Goal: Task Accomplishment & Management: Use online tool/utility

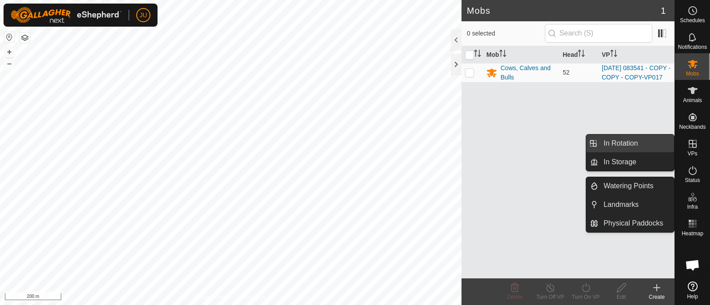
click at [458, 141] on link "In Rotation" at bounding box center [636, 143] width 76 height 18
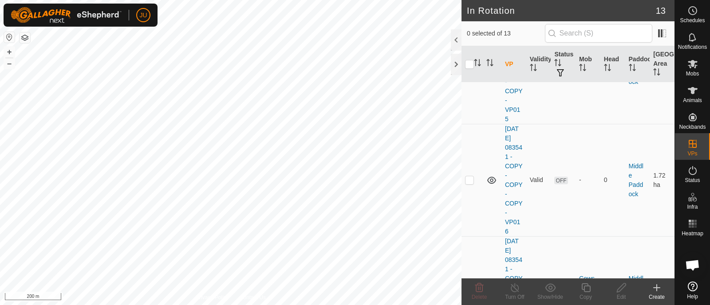
scroll to position [1234, 0]
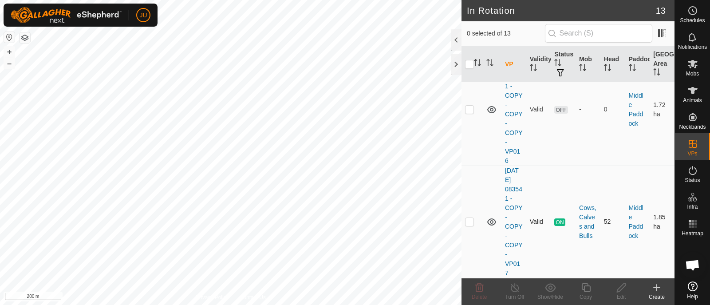
click at [458, 219] on p-checkbox at bounding box center [469, 221] width 9 height 7
checkbox input "true"
click at [458, 287] on icon at bounding box center [585, 287] width 11 height 11
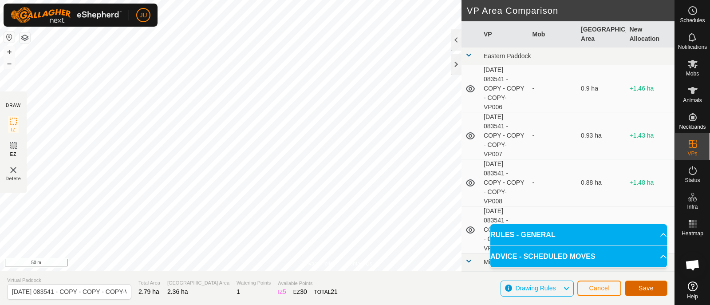
click at [458, 284] on span "Save" at bounding box center [646, 287] width 15 height 7
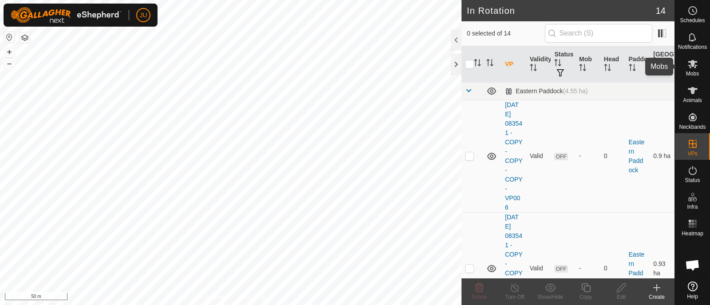
click at [458, 65] on icon at bounding box center [693, 64] width 10 height 8
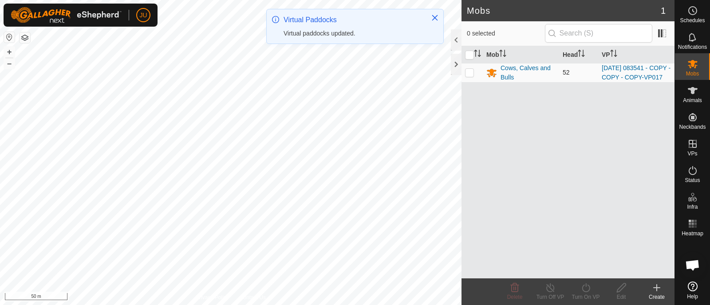
click at [458, 74] on p-checkbox at bounding box center [469, 72] width 9 height 7
checkbox input "true"
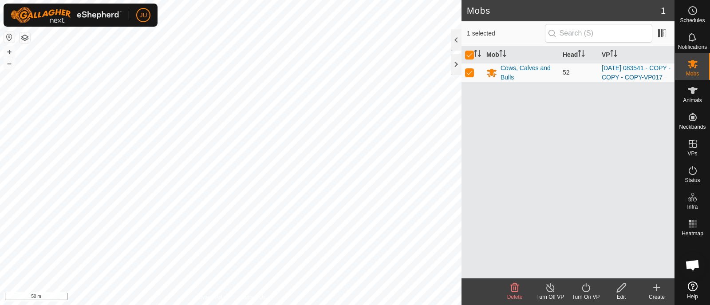
click at [458, 286] on icon at bounding box center [586, 287] width 8 height 9
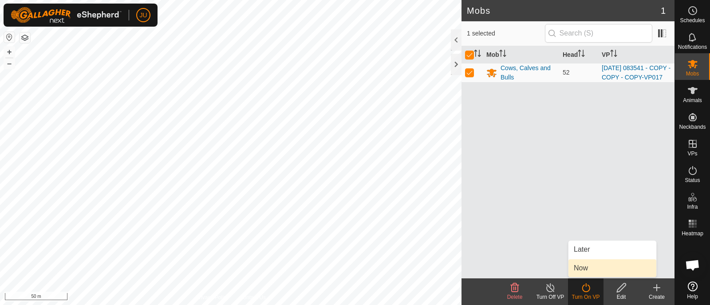
click at [458, 266] on link "Now" at bounding box center [612, 268] width 88 height 18
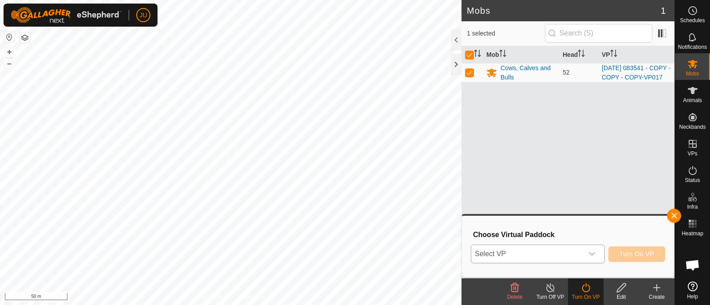
click at [458, 251] on div "dropdown trigger" at bounding box center [592, 254] width 18 height 18
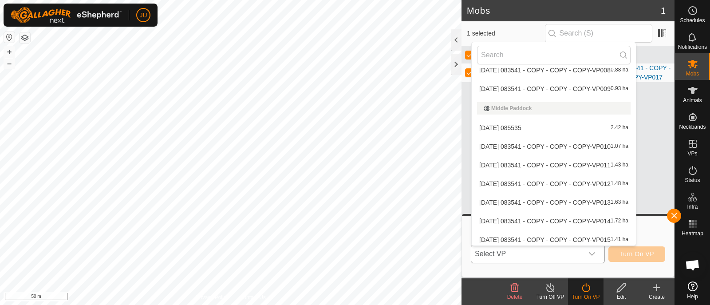
scroll to position [123, 0]
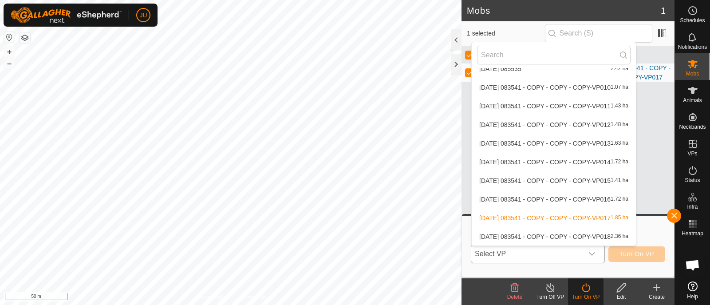
click at [458, 236] on li "2025-08-12 083541 - COPY - COPY - COPY-VP018 2.36 ha" at bounding box center [554, 237] width 164 height 18
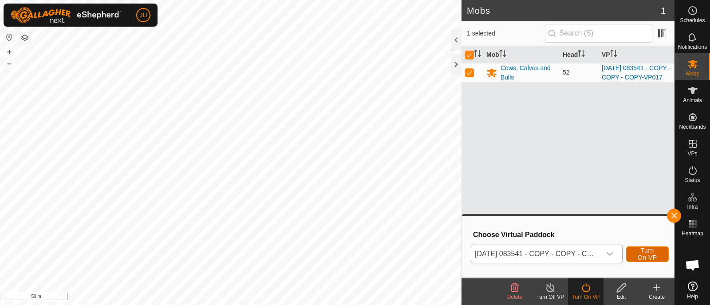
click at [458, 253] on span "Turn On VP" at bounding box center [647, 254] width 20 height 14
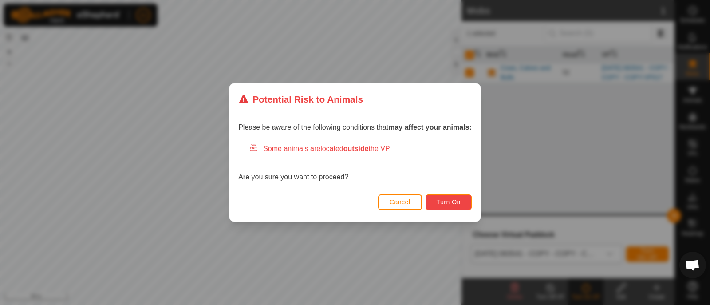
click at [450, 199] on span "Turn On" at bounding box center [449, 201] width 24 height 7
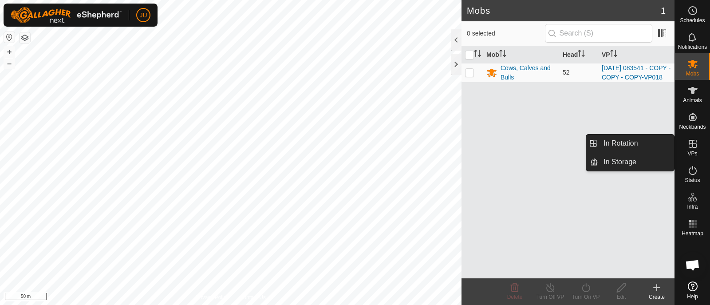
click at [694, 149] on icon at bounding box center [692, 143] width 11 height 11
click at [691, 142] on icon at bounding box center [692, 143] width 11 height 11
click at [639, 142] on link "In Rotation" at bounding box center [636, 143] width 76 height 18
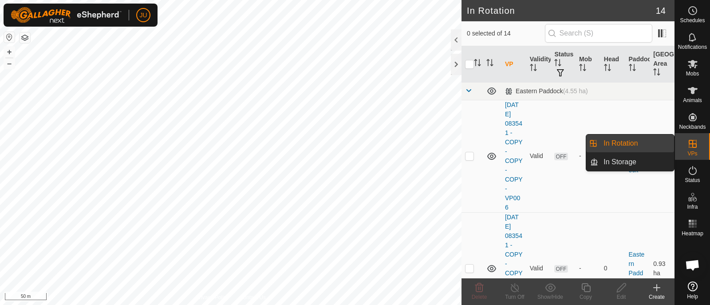
click at [628, 142] on link "In Rotation" at bounding box center [636, 143] width 76 height 18
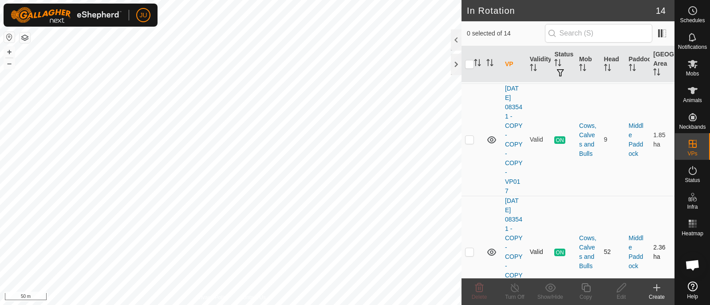
scroll to position [1346, 0]
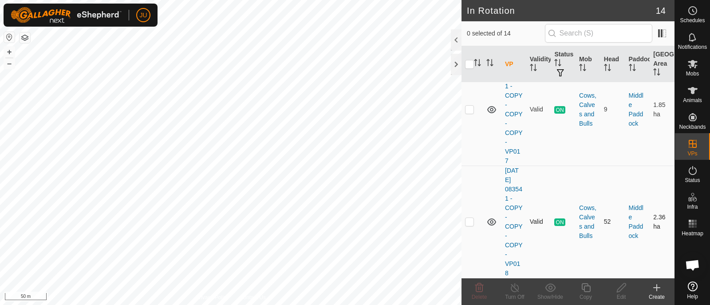
click at [470, 221] on p-checkbox at bounding box center [469, 221] width 9 height 7
checkbox input "true"
click at [584, 288] on icon at bounding box center [585, 287] width 9 height 9
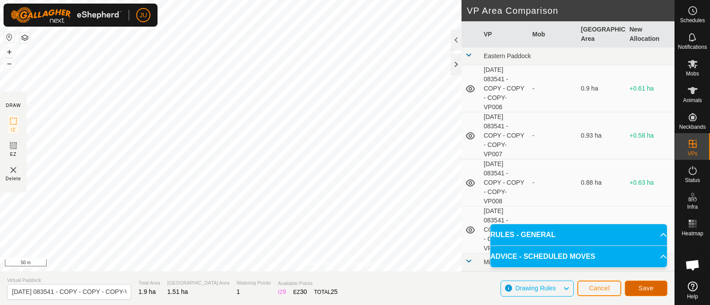
click at [648, 288] on span "Save" at bounding box center [646, 287] width 15 height 7
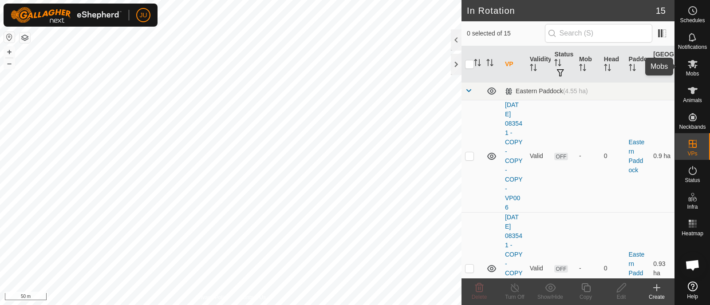
click at [696, 58] on es-mob-svg-icon at bounding box center [693, 64] width 16 height 14
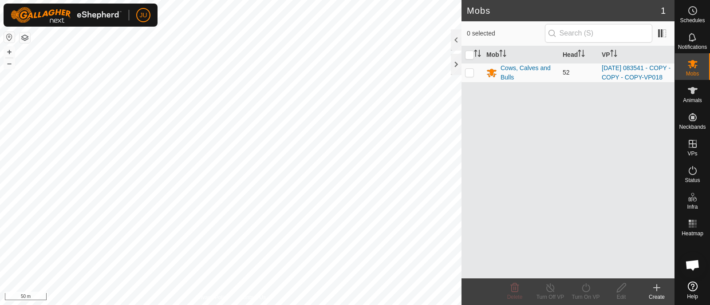
click at [471, 76] on p-checkbox at bounding box center [469, 72] width 9 height 7
checkbox input "true"
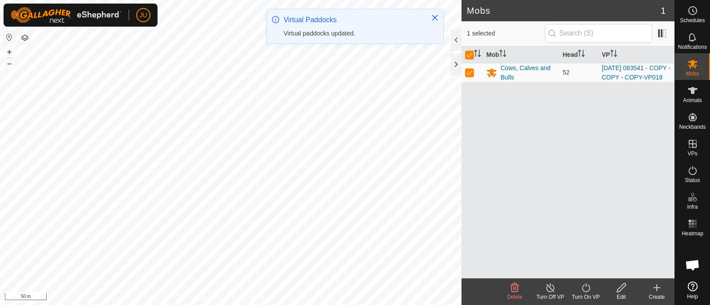
click at [584, 288] on icon at bounding box center [585, 287] width 11 height 11
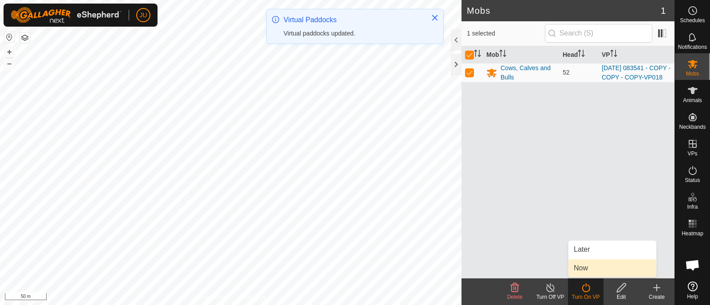
click at [585, 265] on link "Now" at bounding box center [612, 268] width 88 height 18
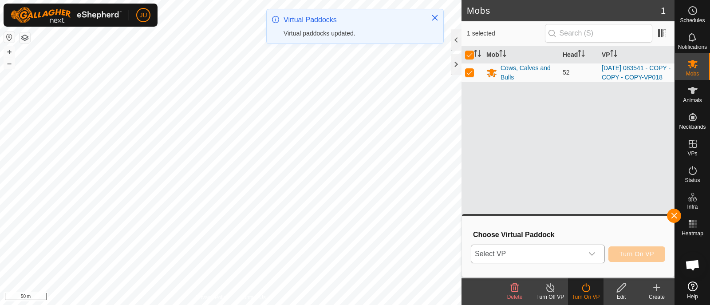
click at [599, 252] on div "dropdown trigger" at bounding box center [592, 254] width 18 height 18
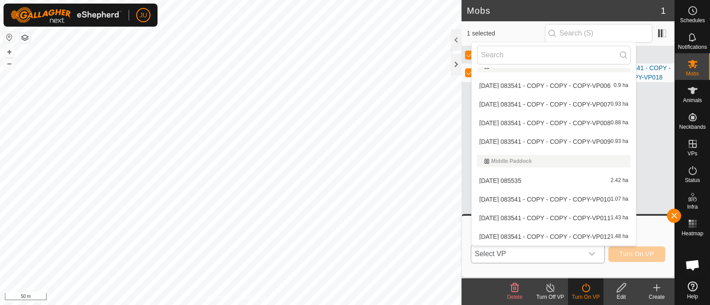
scroll to position [142, 0]
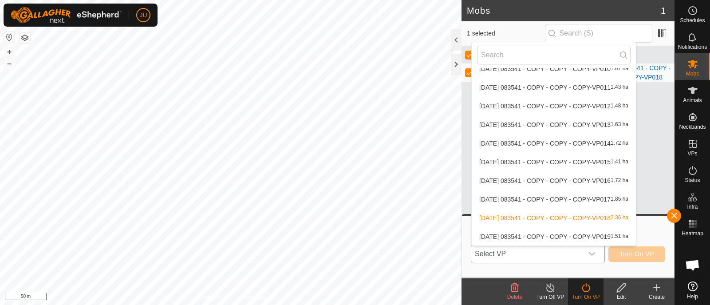
click at [548, 235] on li "[DATE] 083541 - COPY - COPY - COPY-VP019 1.51 ha" at bounding box center [554, 237] width 164 height 18
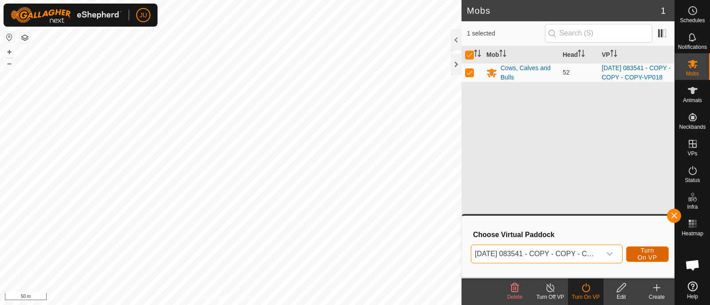
click at [657, 249] on span "Turn On VP" at bounding box center [647, 254] width 20 height 14
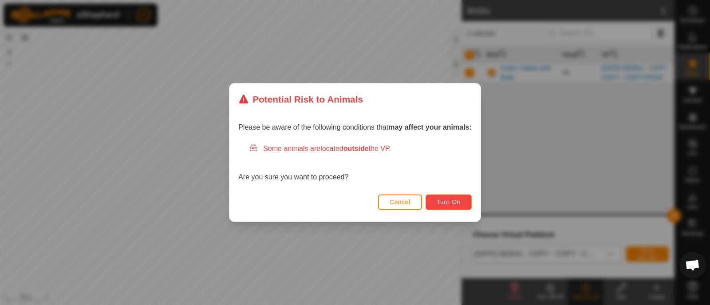
click at [446, 201] on span "Turn On" at bounding box center [449, 201] width 24 height 7
